Goal: Use online tool/utility: Use online tool/utility

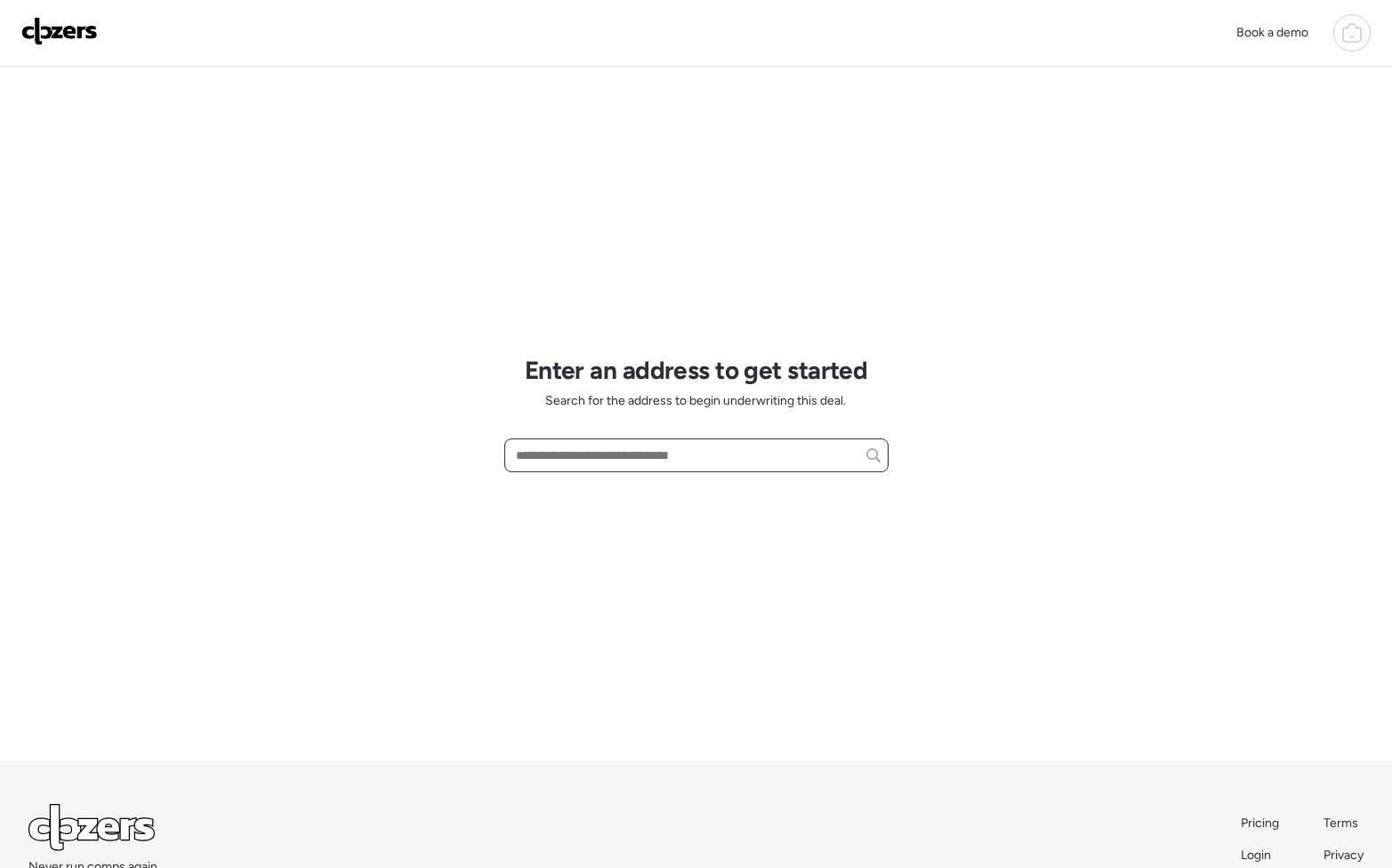
click at [626, 457] on input "text" at bounding box center [696, 455] width 368 height 25
paste input "**********"
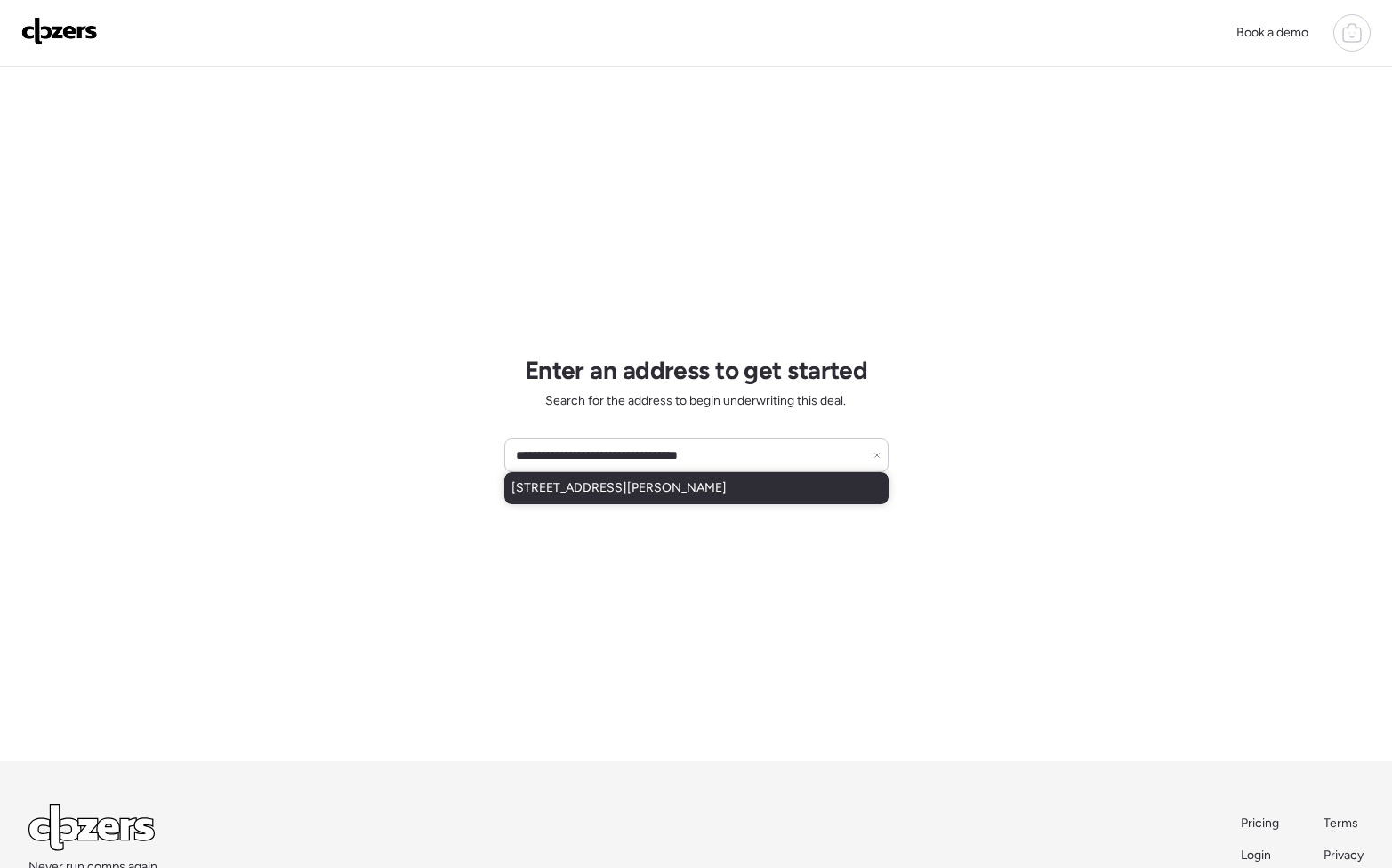
click at [663, 496] on span "[STREET_ADDRESS][PERSON_NAME]" at bounding box center [619, 488] width 215 height 17
type input "**********"
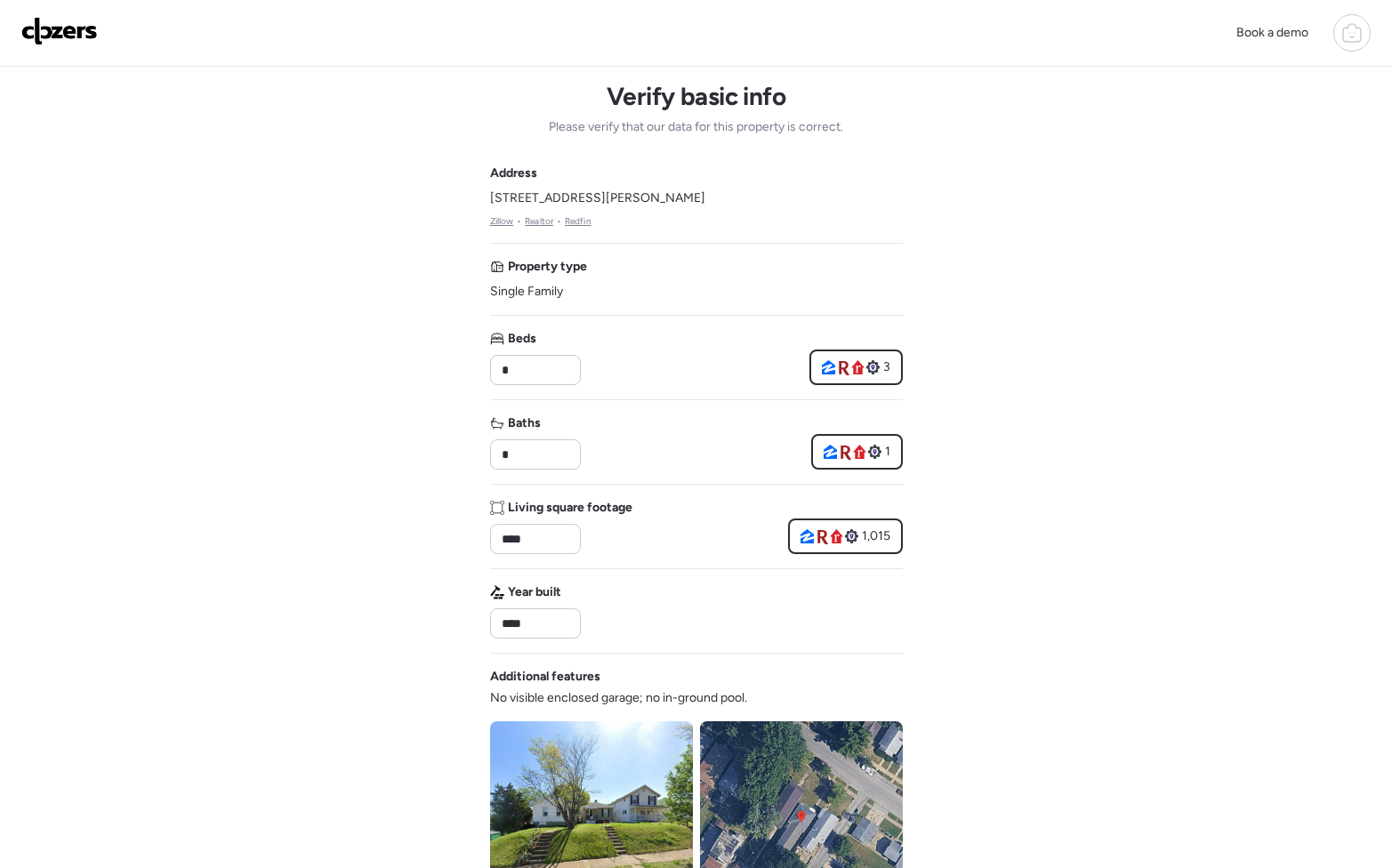
click at [1034, 511] on div "Book a demo Verify basic info Please verify that our data for this property is …" at bounding box center [696, 752] width 1392 height 1503
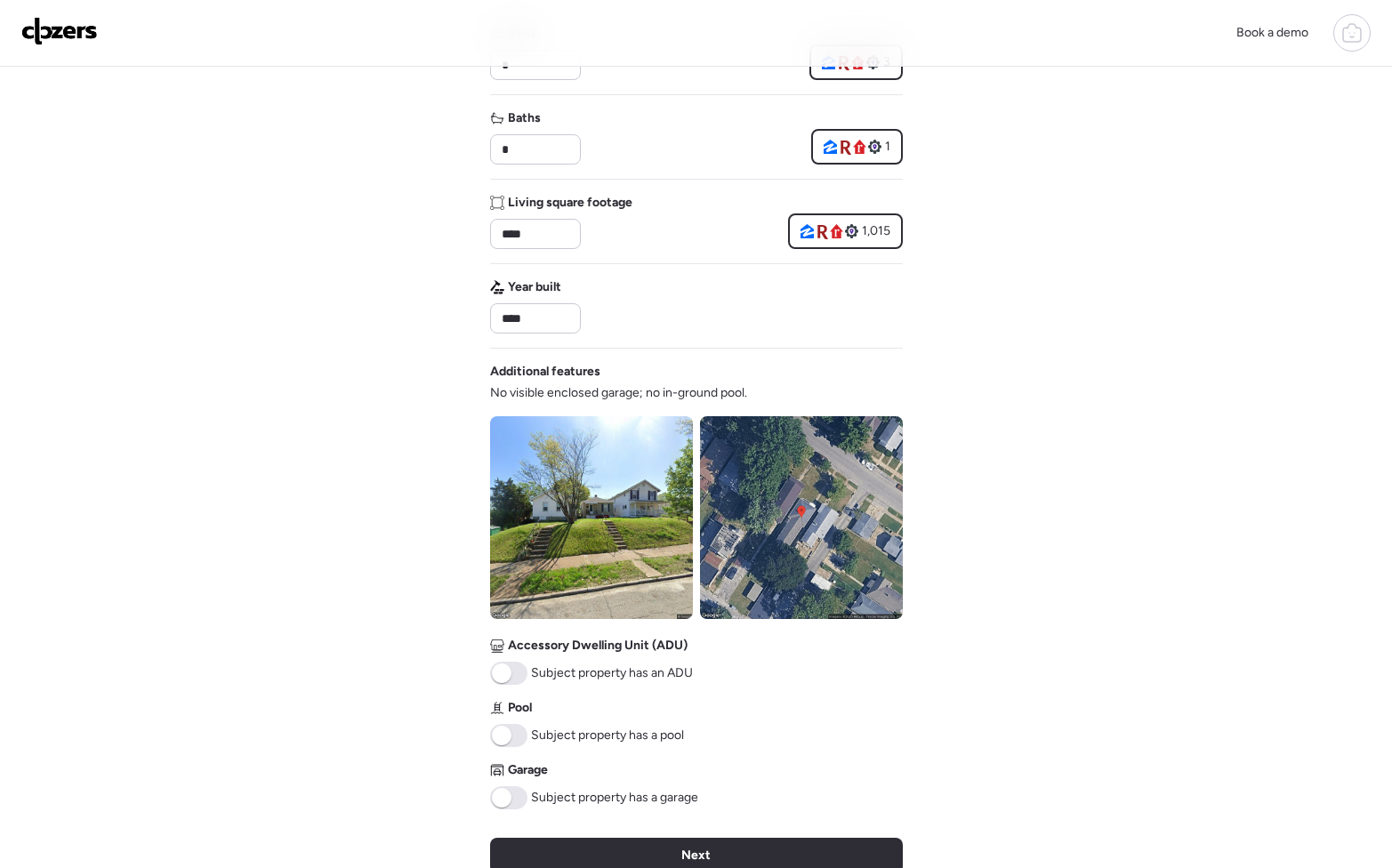
scroll to position [412, 0]
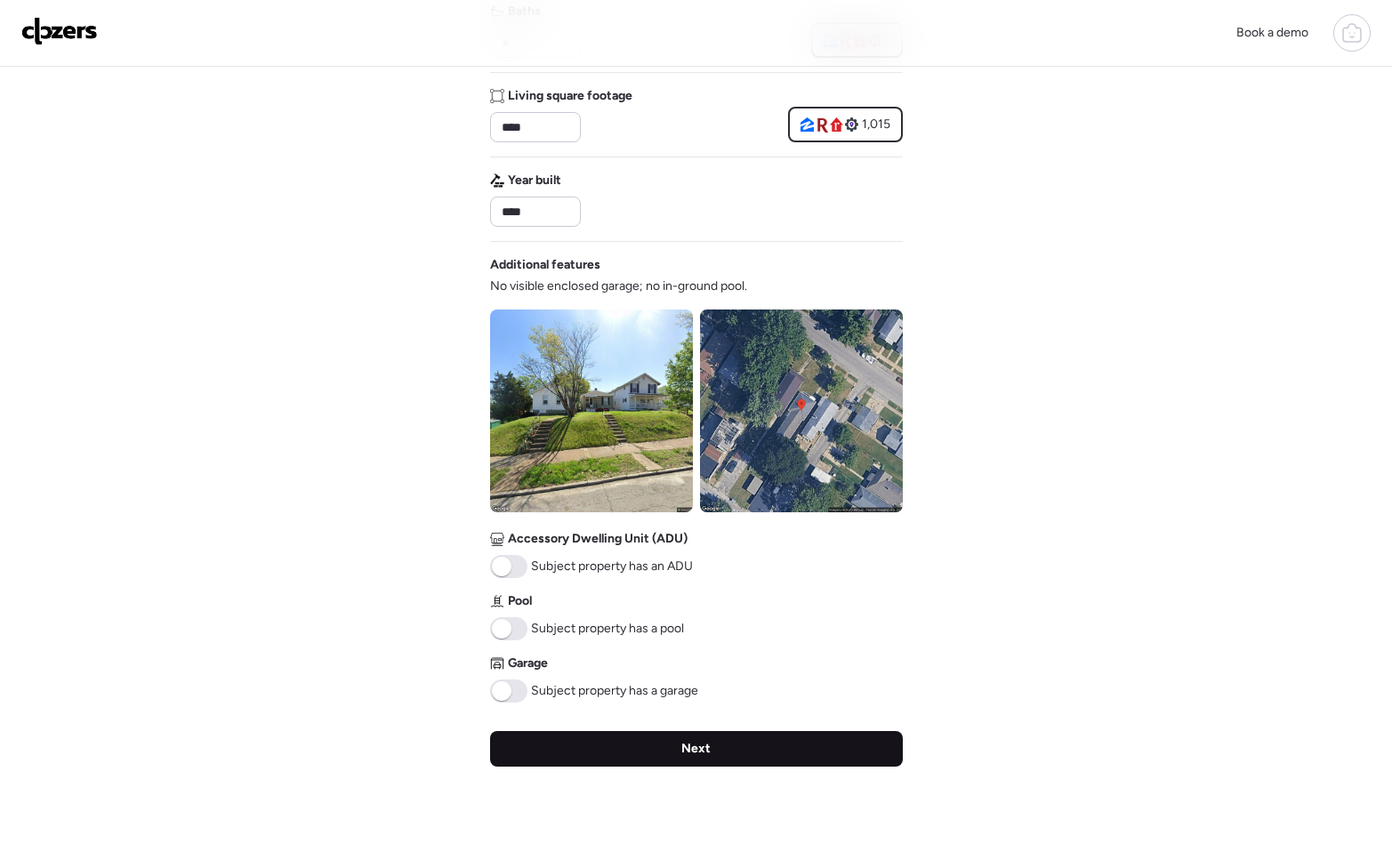
click at [668, 737] on div "Next" at bounding box center [696, 748] width 413 height 36
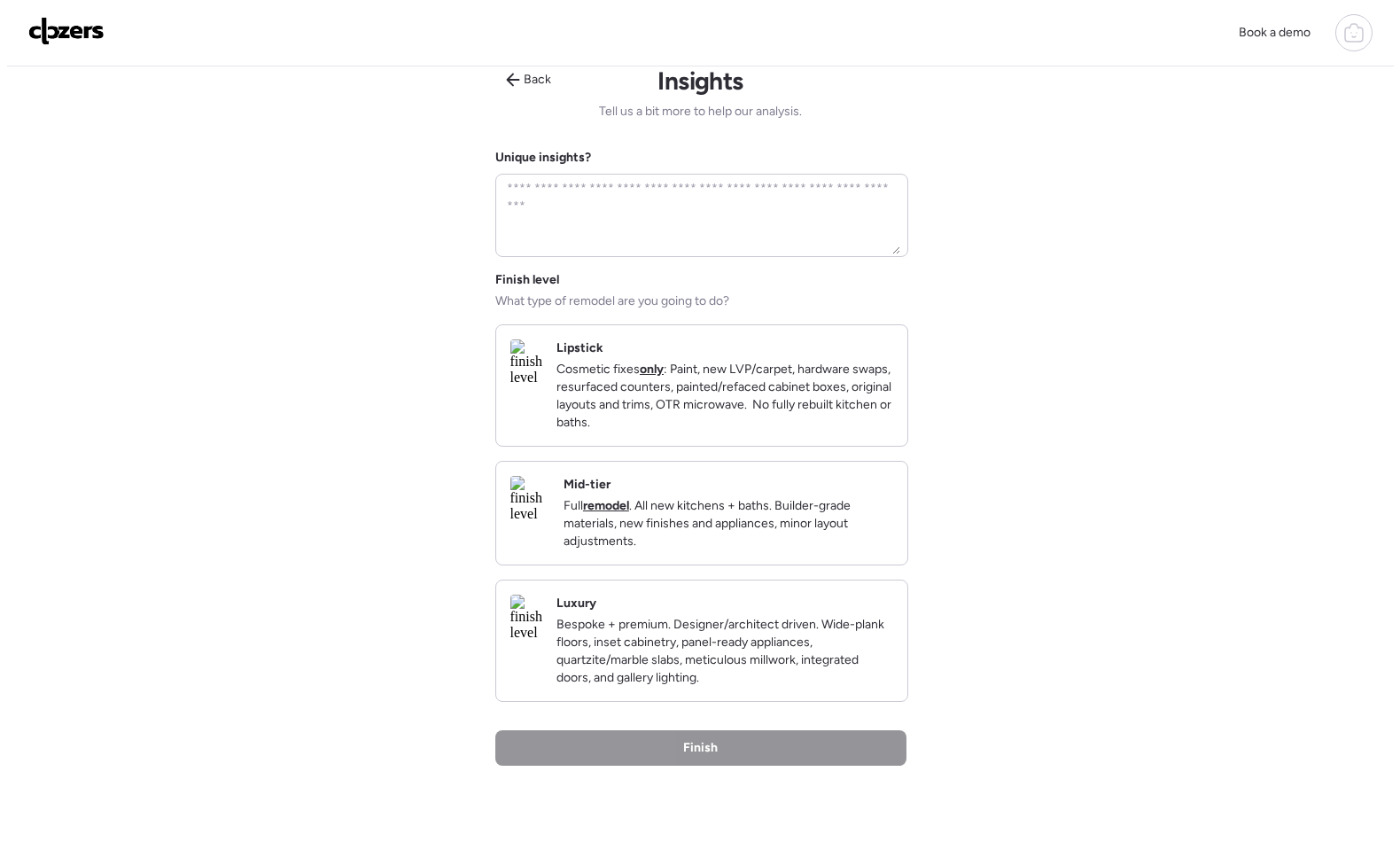
scroll to position [0, 0]
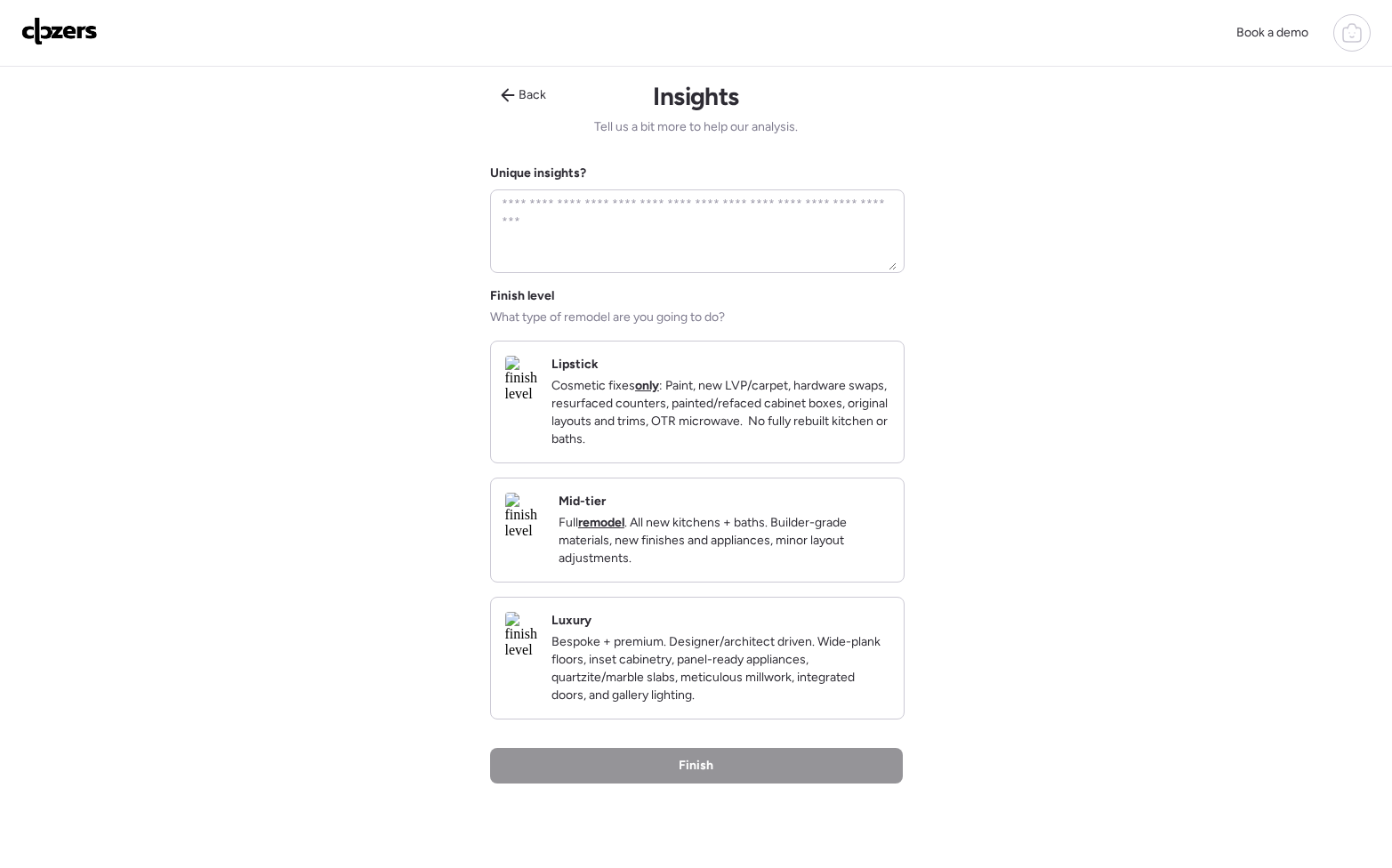
click at [777, 567] on p "Full remodel . All new kitchens + baths. Builder-grade materials, new finishes …" at bounding box center [724, 541] width 331 height 53
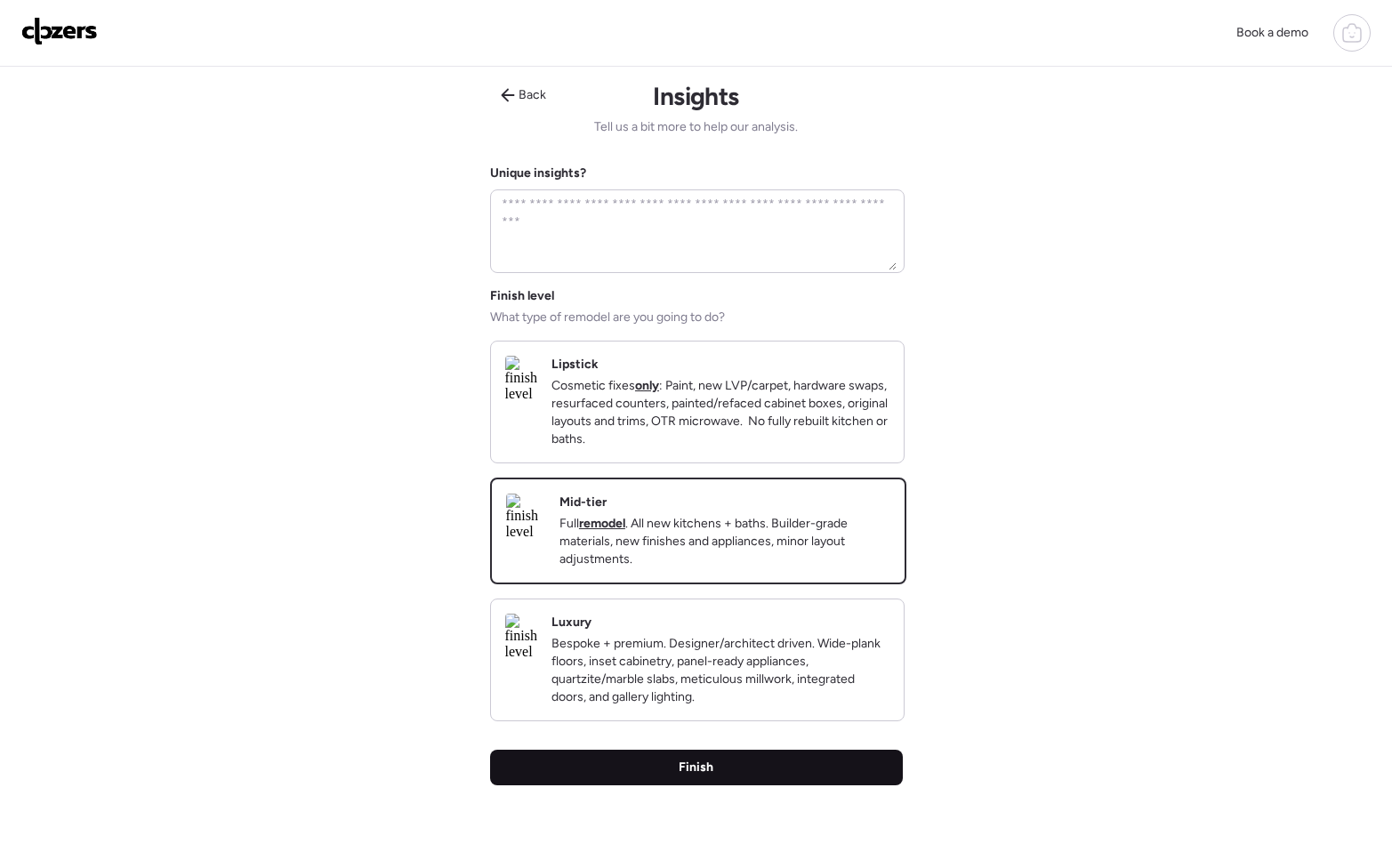
click at [698, 776] on span "Finish" at bounding box center [696, 766] width 35 height 17
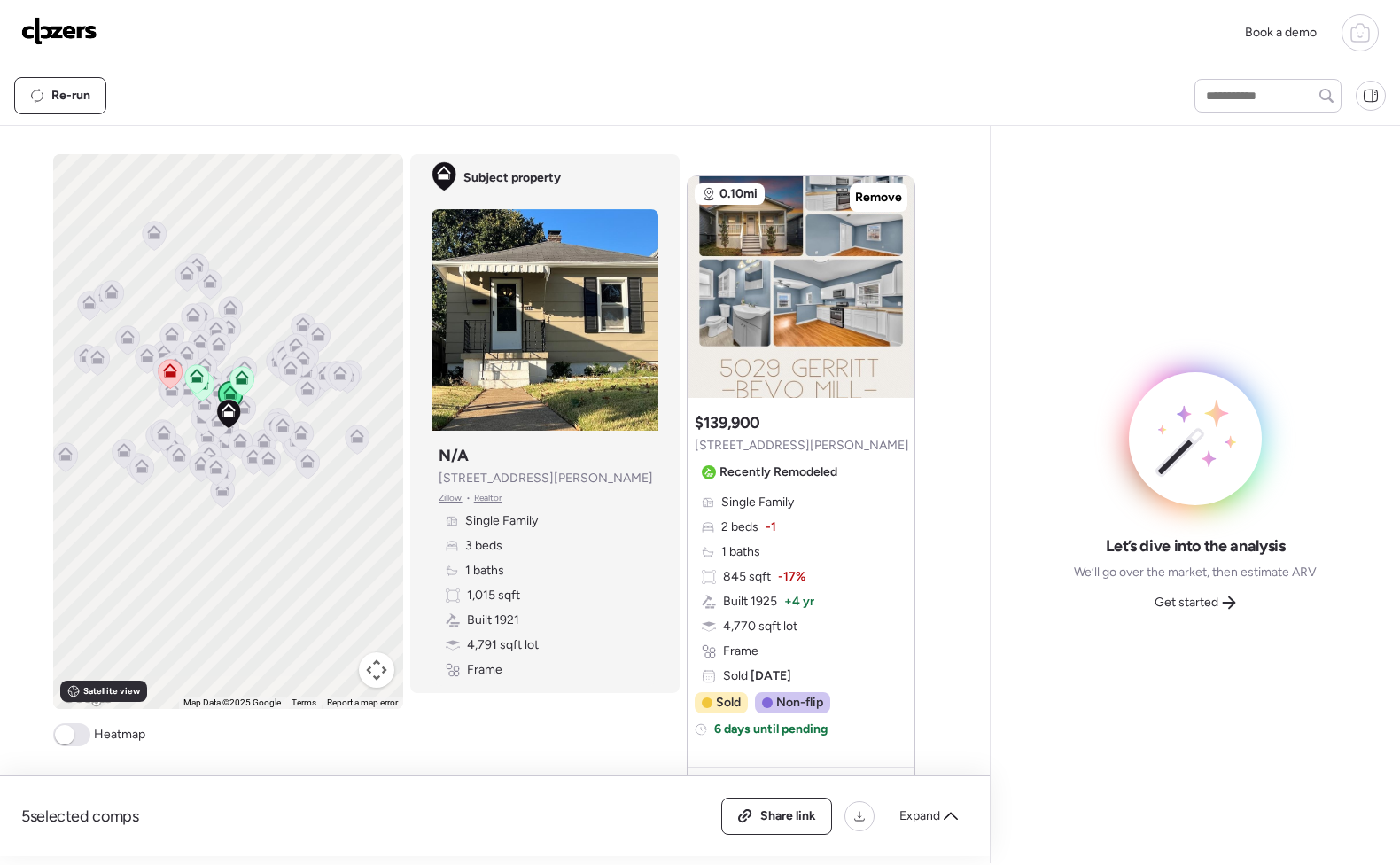
scroll to position [1594, 0]
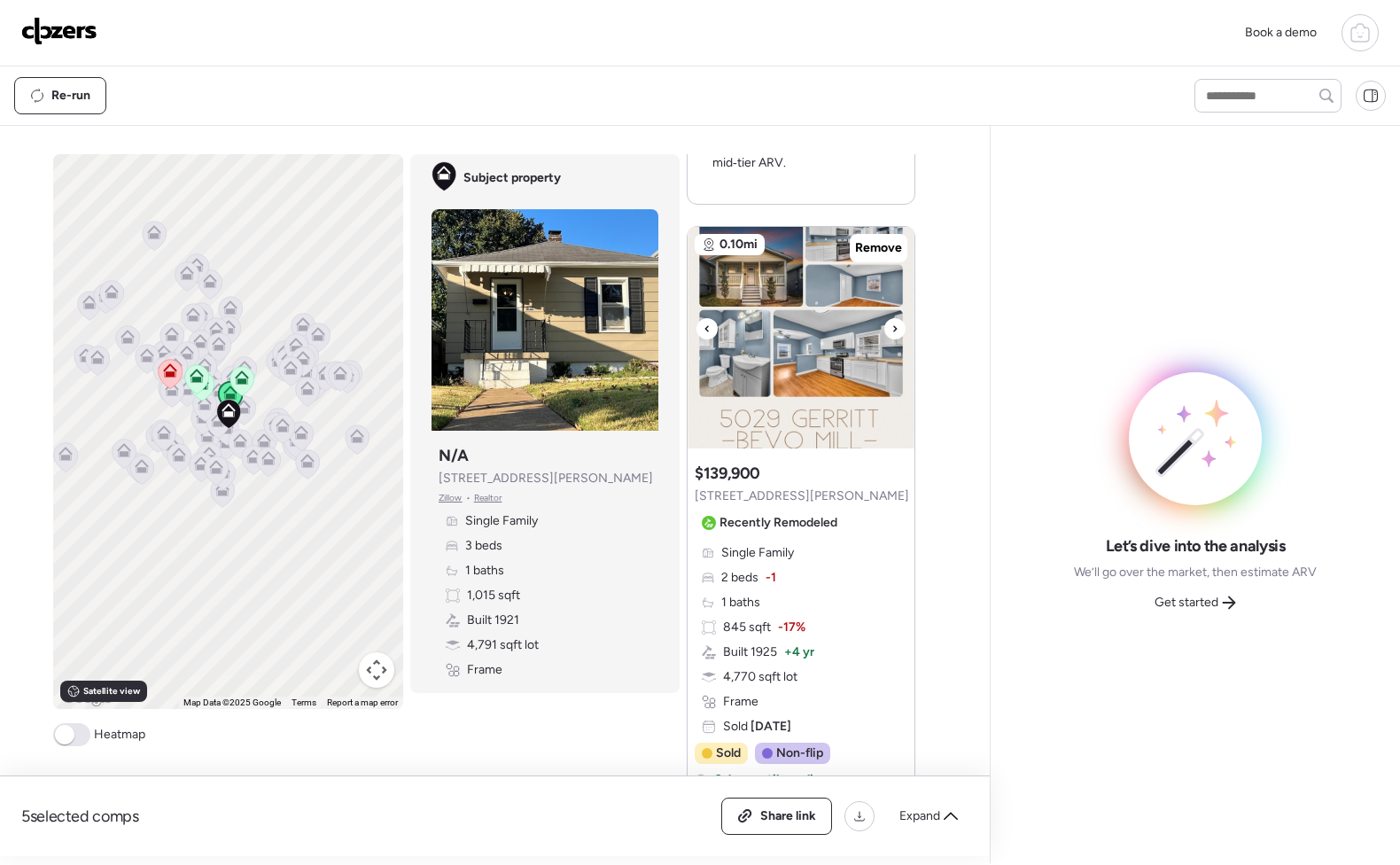
click at [763, 293] on img at bounding box center [801, 337] width 227 height 221
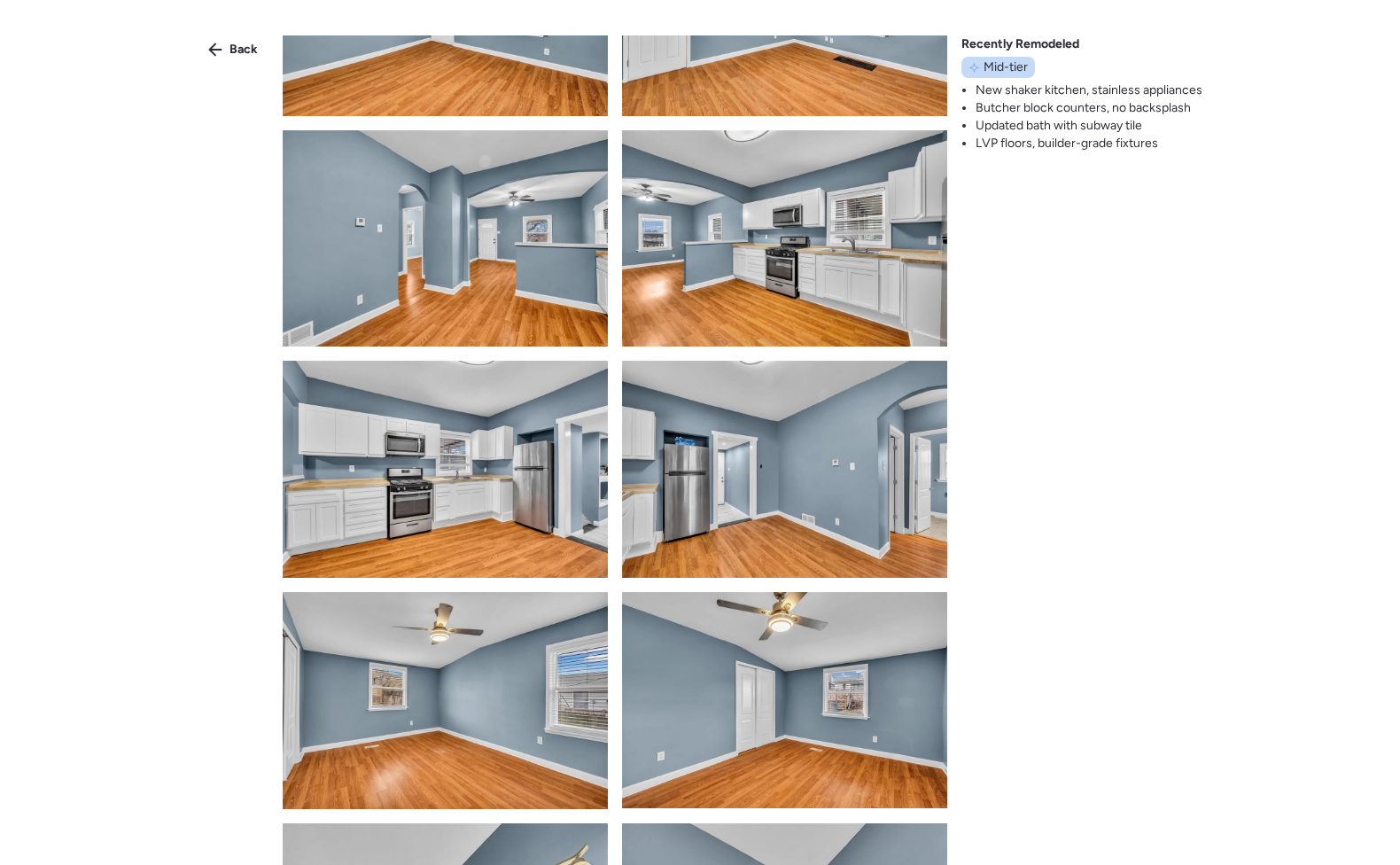
scroll to position [1133, 0]
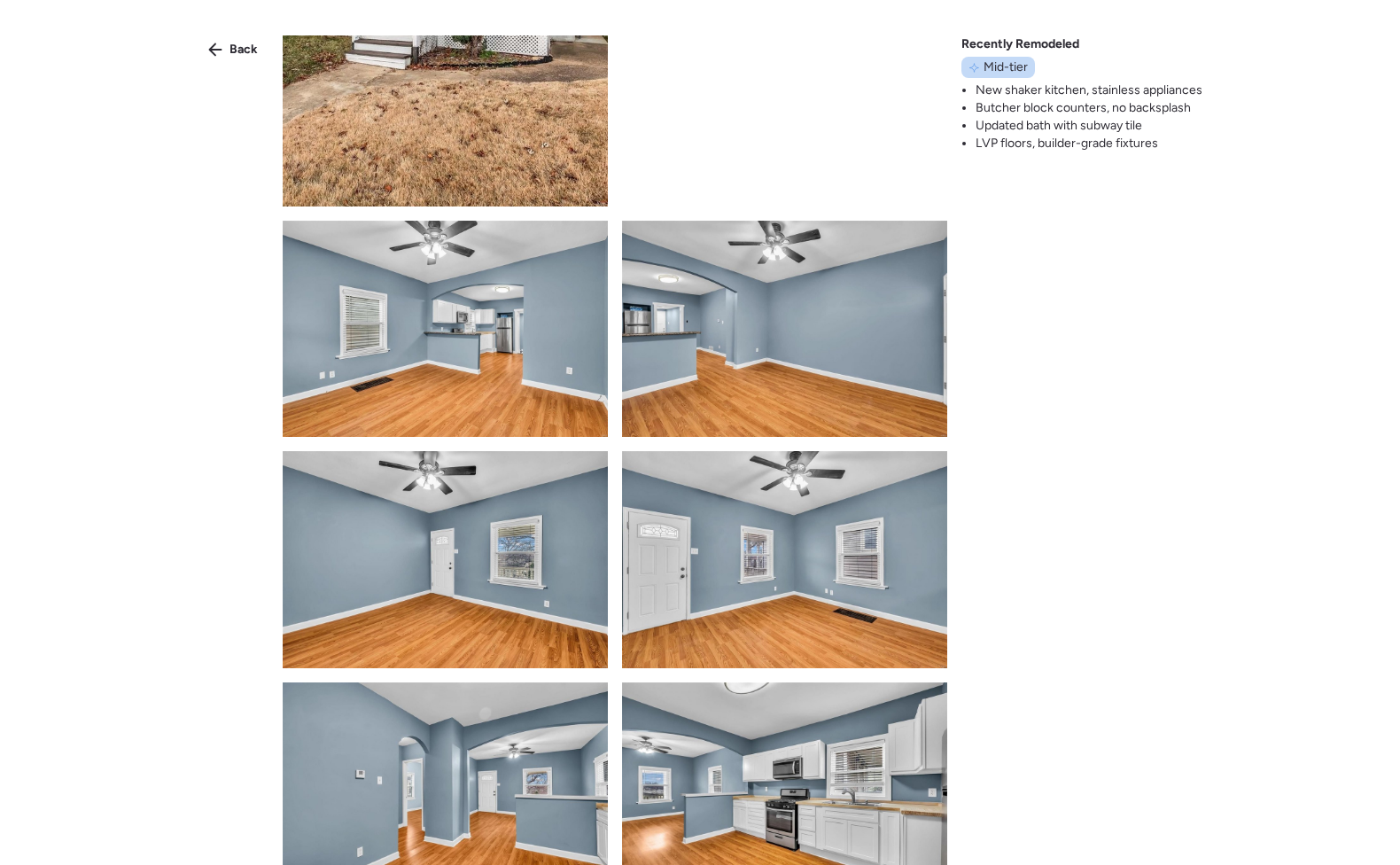
click at [248, 58] on div "Back" at bounding box center [233, 49] width 71 height 28
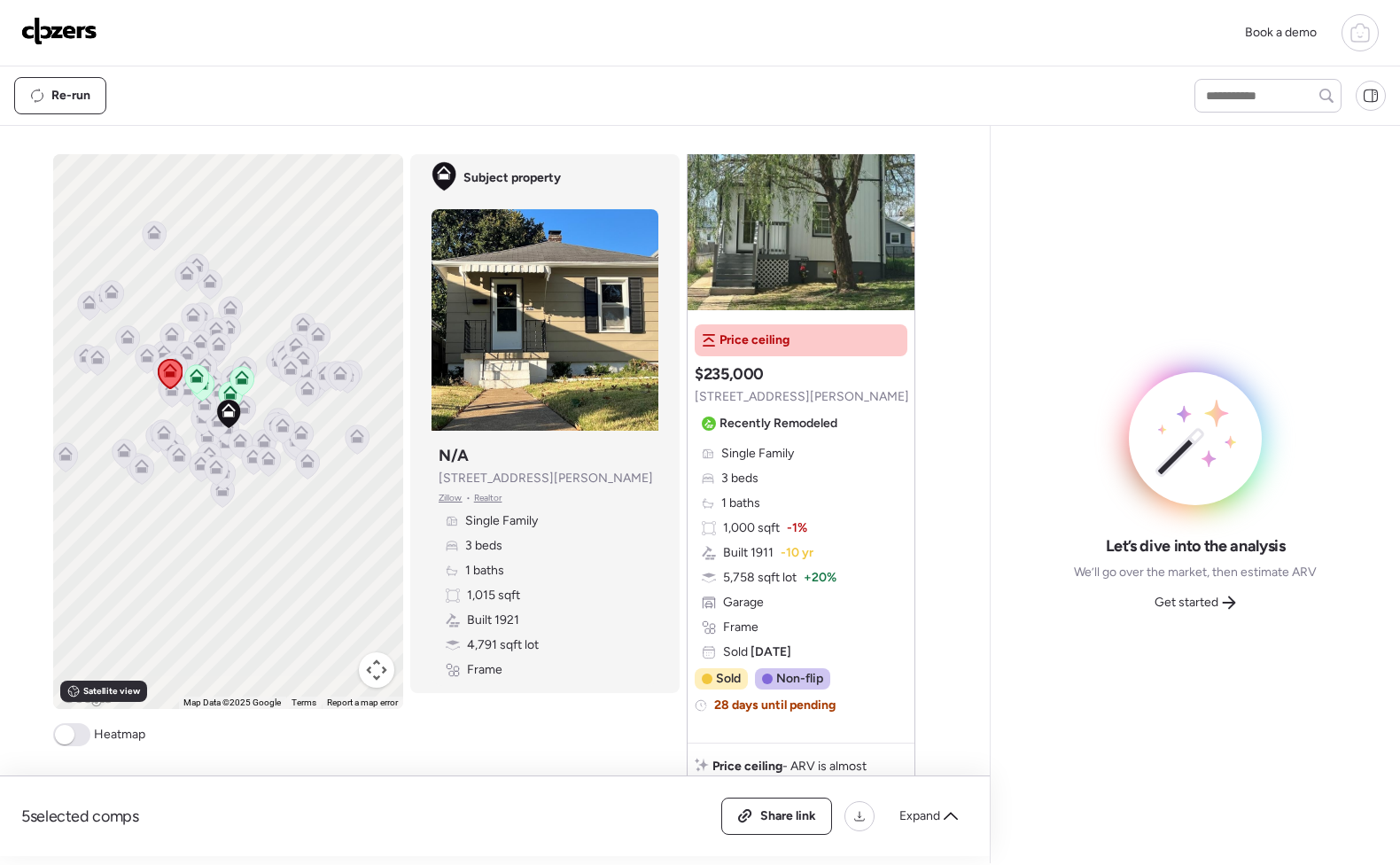
scroll to position [2512, 0]
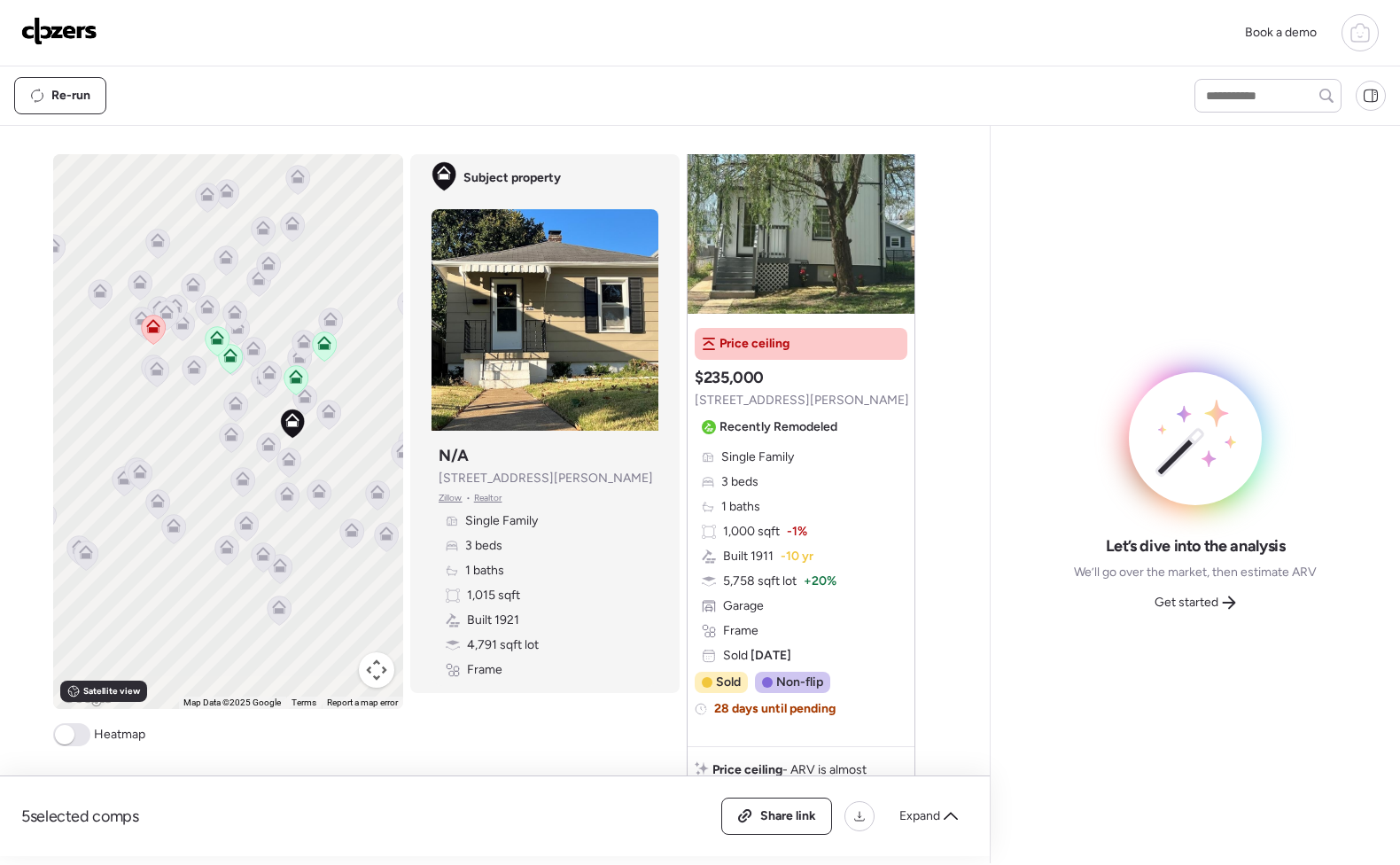
drag, startPoint x: 201, startPoint y: 426, endPoint x: 237, endPoint y: 471, distance: 57.6
click at [237, 471] on div at bounding box center [242, 483] width 25 height 33
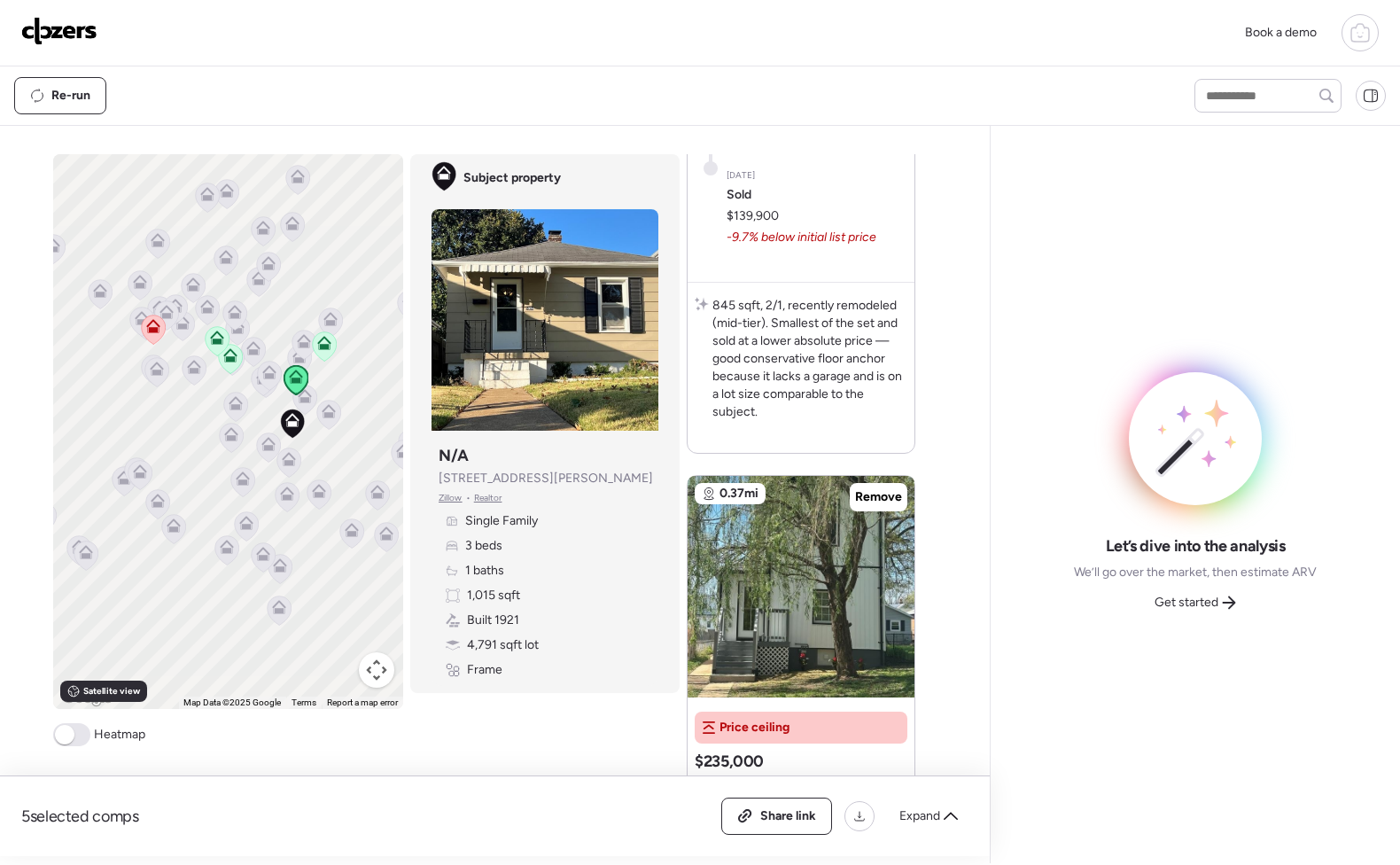
scroll to position [1669, 0]
